Goal: Use online tool/utility: Utilize a website feature to perform a specific function

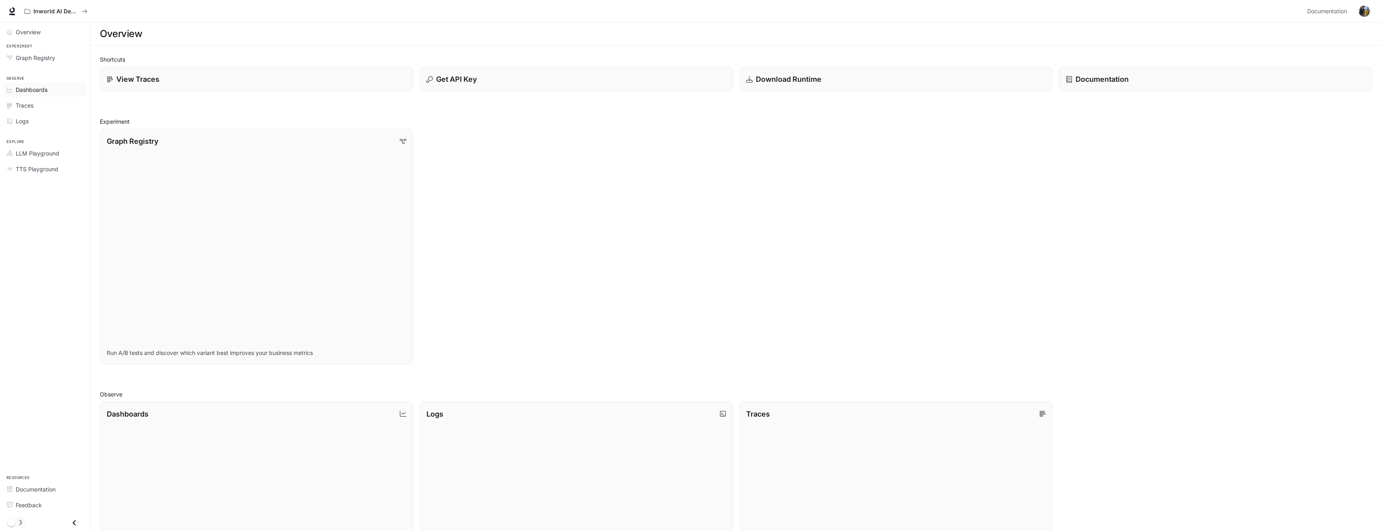
click at [45, 90] on span "Dashboards" at bounding box center [32, 89] width 32 height 8
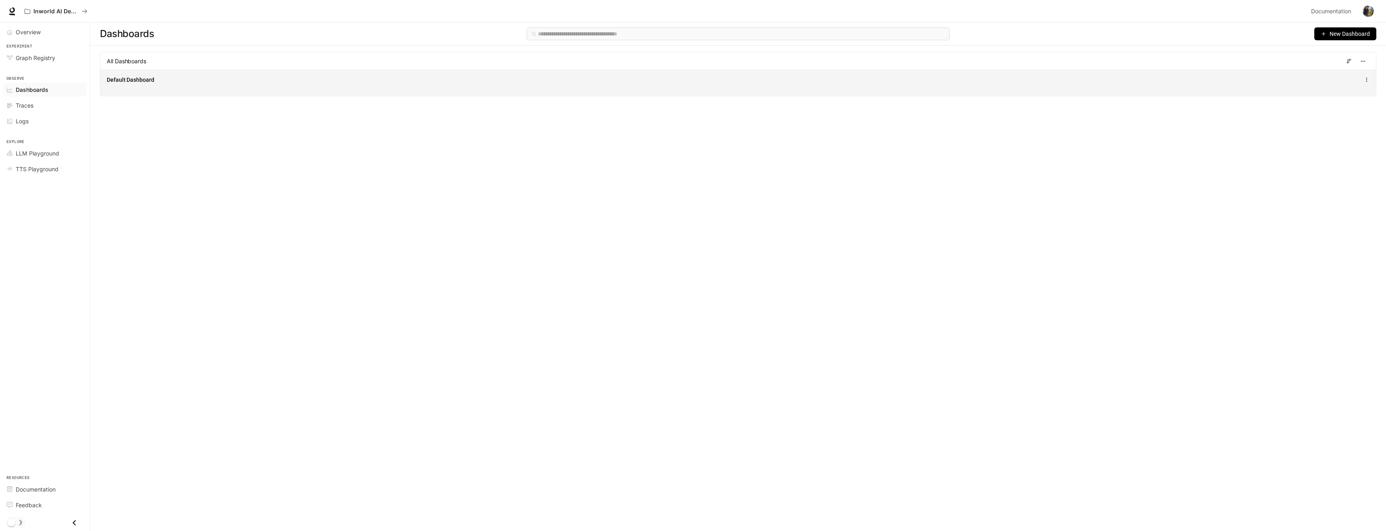
click at [166, 76] on div "Default Dashboard" at bounding box center [480, 80] width 746 height 8
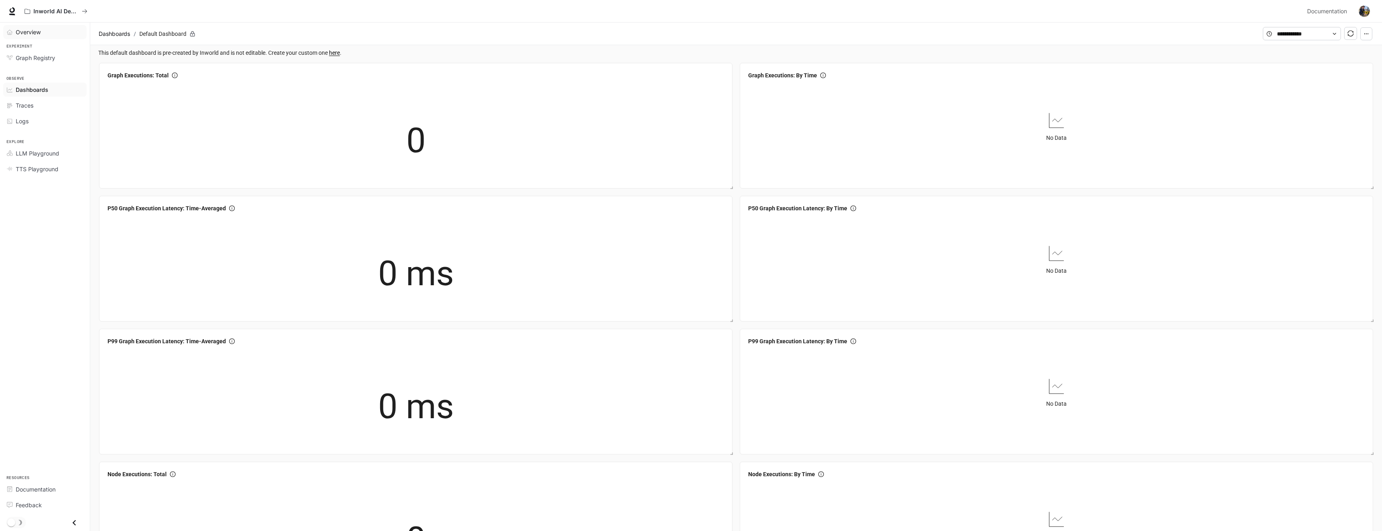
click at [39, 33] on span "Overview" at bounding box center [28, 32] width 25 height 8
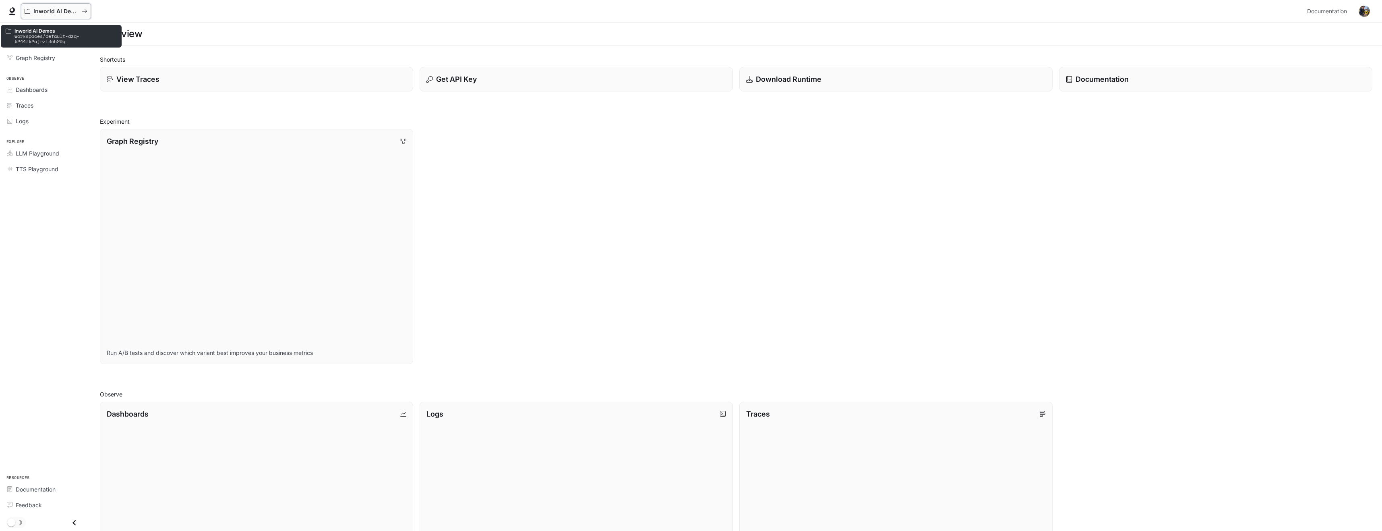
click at [51, 15] on p "Inworld AI Demos" at bounding box center [55, 11] width 45 height 7
click at [80, 521] on button "Close drawer" at bounding box center [74, 522] width 18 height 17
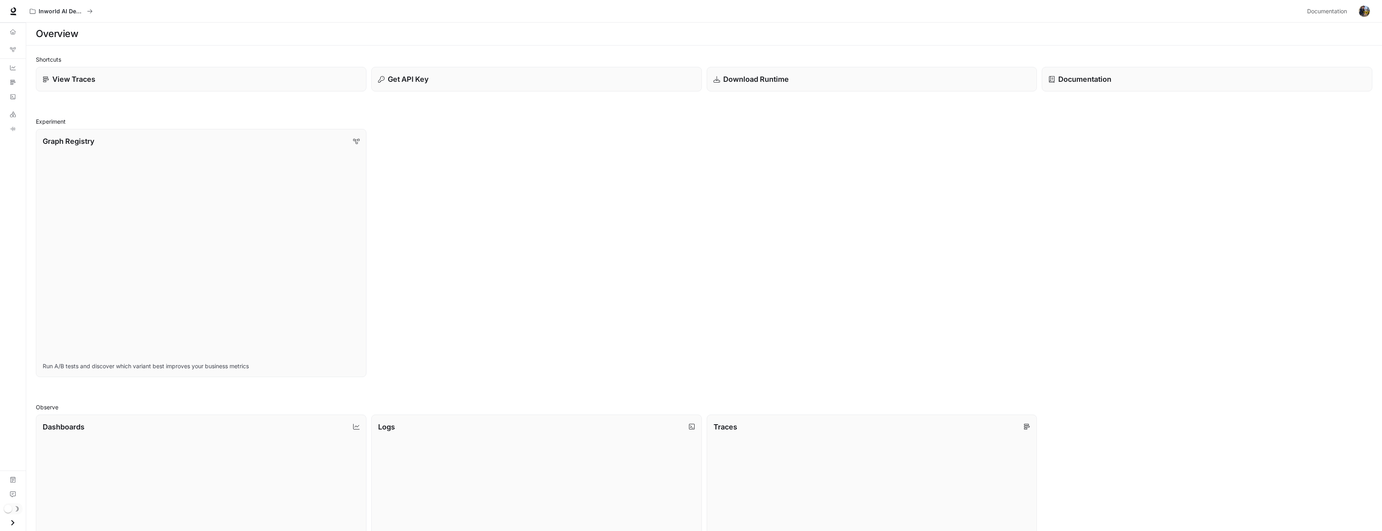
click at [1362, 18] on button "button" at bounding box center [1365, 11] width 16 height 16
click at [666, 161] on div at bounding box center [693, 265] width 1386 height 531
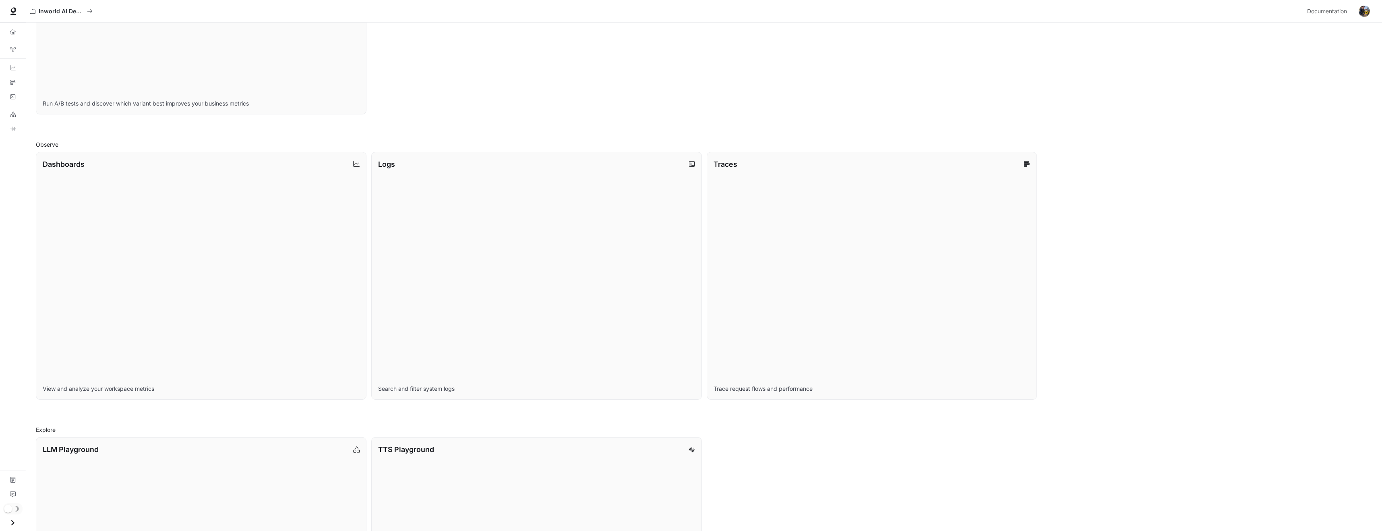
scroll to position [263, 0]
click at [13, 69] on icon "Dashboards" at bounding box center [13, 68] width 6 height 6
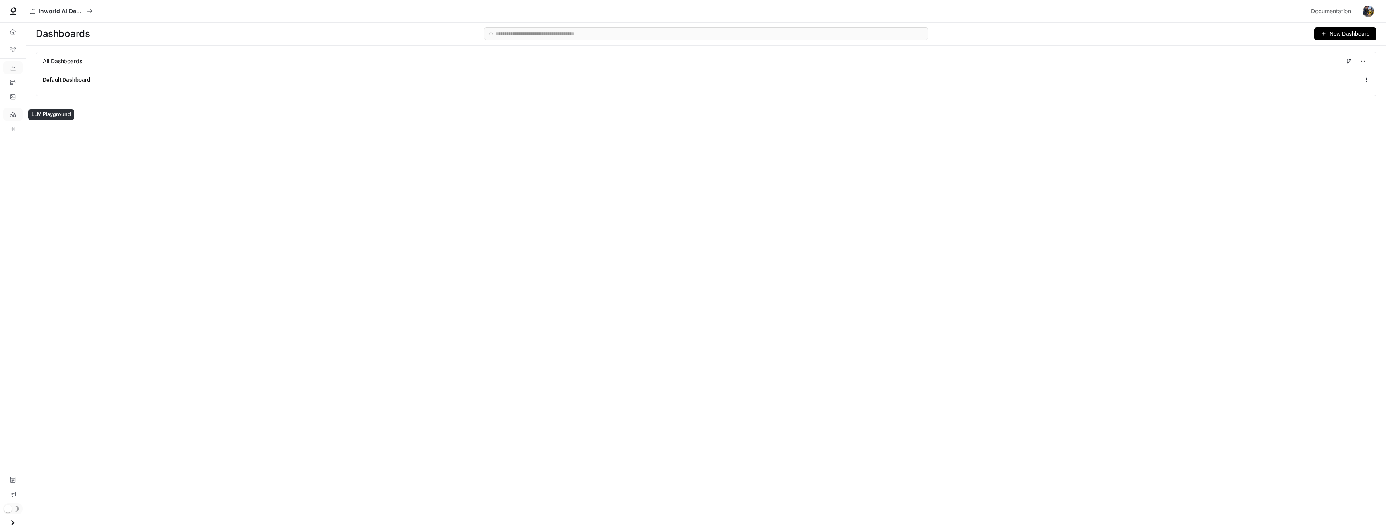
click at [12, 112] on icon "LLM Playground" at bounding box center [13, 115] width 6 height 6
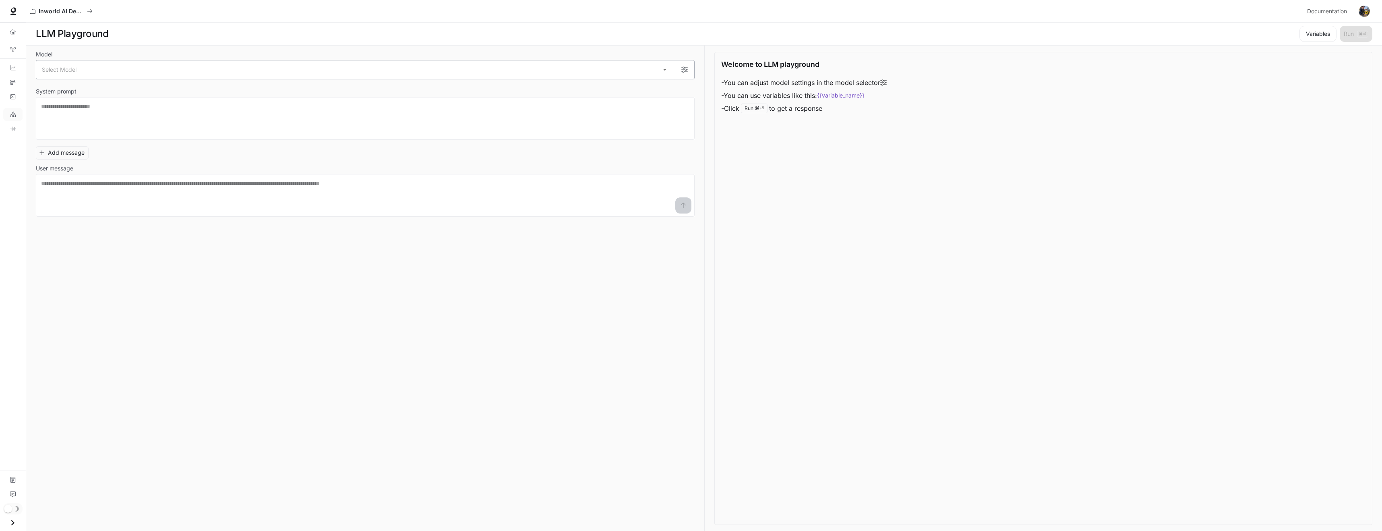
click at [171, 60] on div "Select Model ​" at bounding box center [365, 69] width 659 height 19
click at [667, 67] on body "Skip to main content Inworld AI Demos Documentation Documentation Portal Overvi…" at bounding box center [691, 265] width 1382 height 531
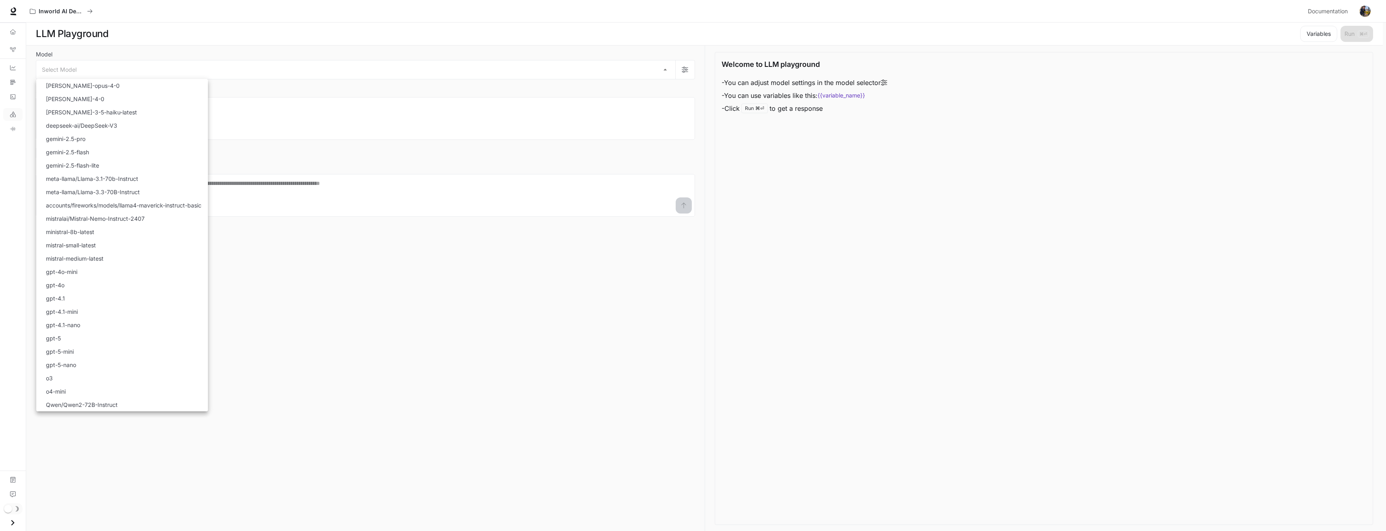
click at [609, 190] on div at bounding box center [693, 265] width 1386 height 531
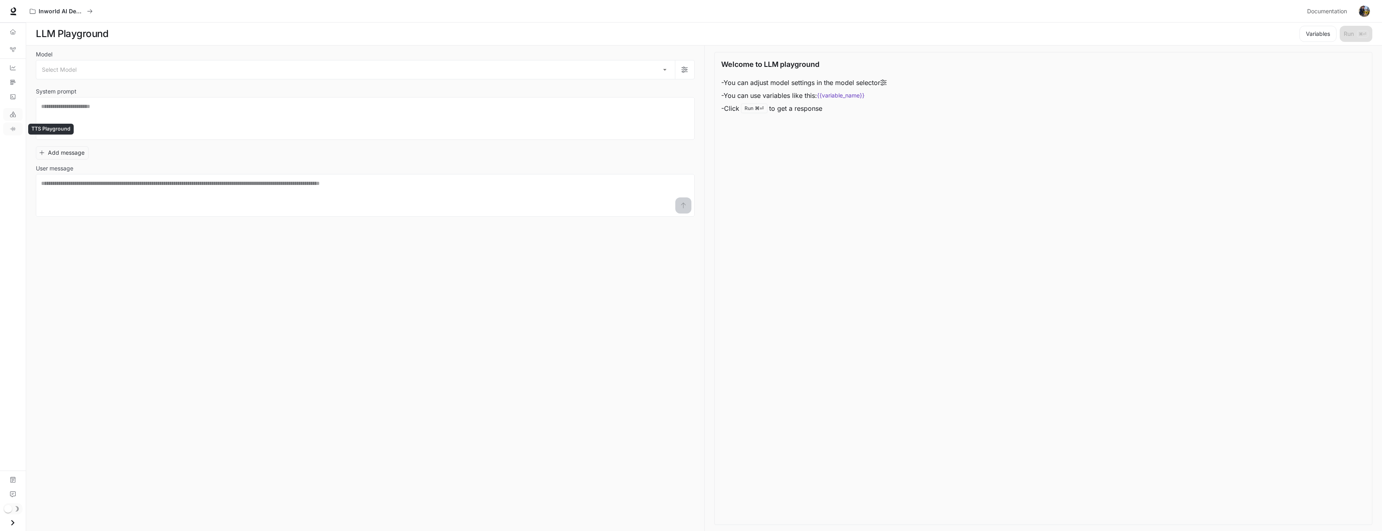
click at [14, 130] on icon "TTS Playground" at bounding box center [13, 129] width 6 height 6
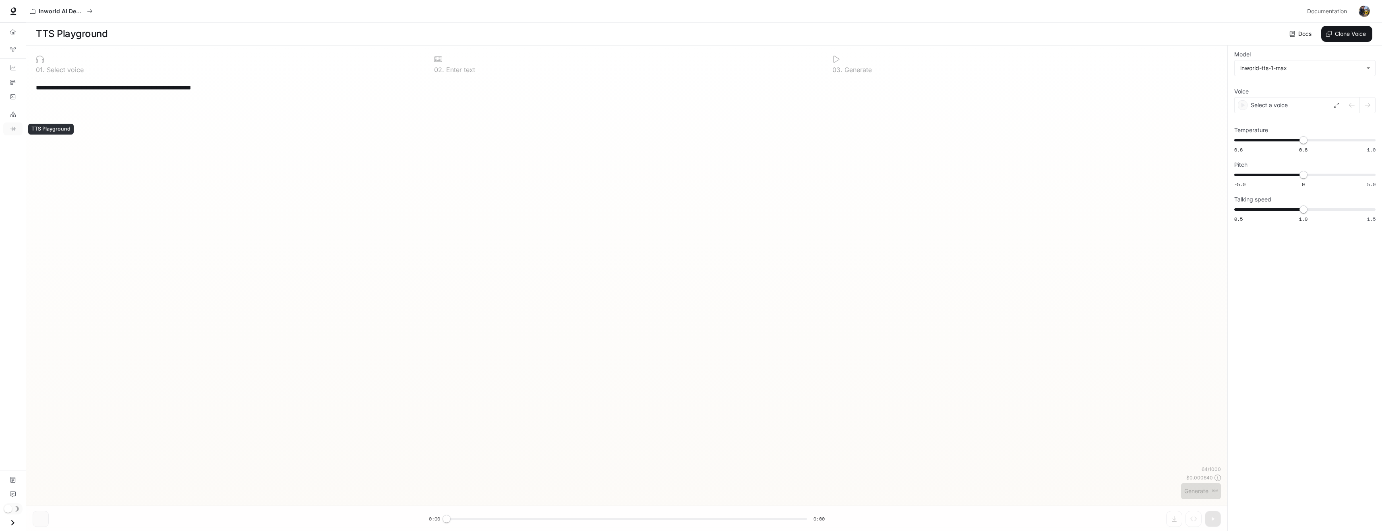
type input "**********"
